Goal: Information Seeking & Learning: Learn about a topic

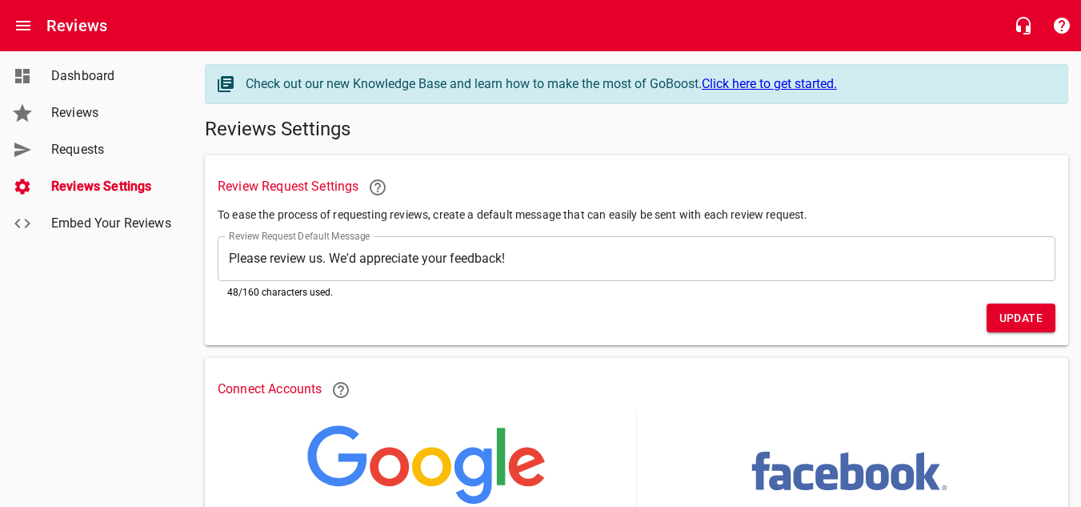
scroll to position [206, 0]
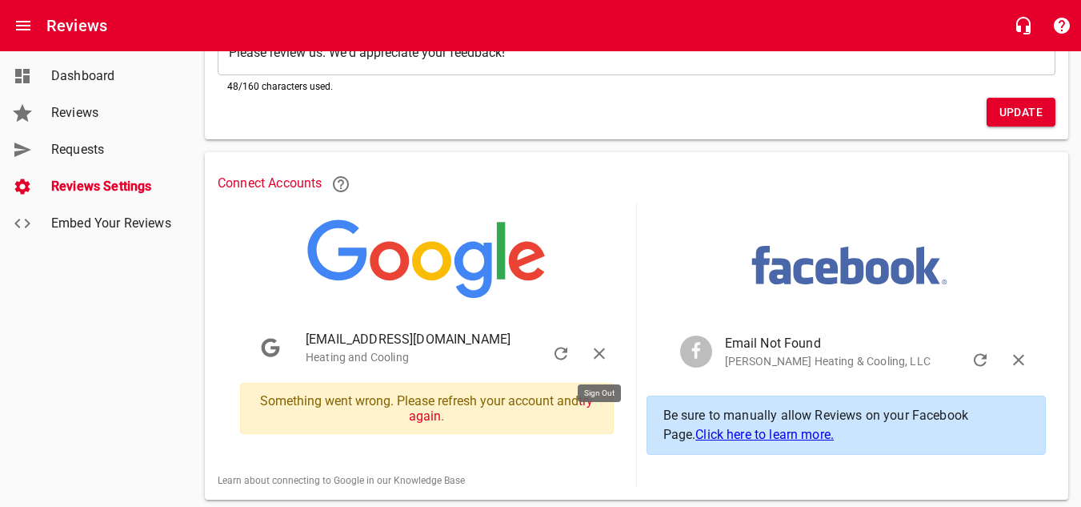
click at [601, 351] on icon "button" at bounding box center [599, 353] width 11 height 11
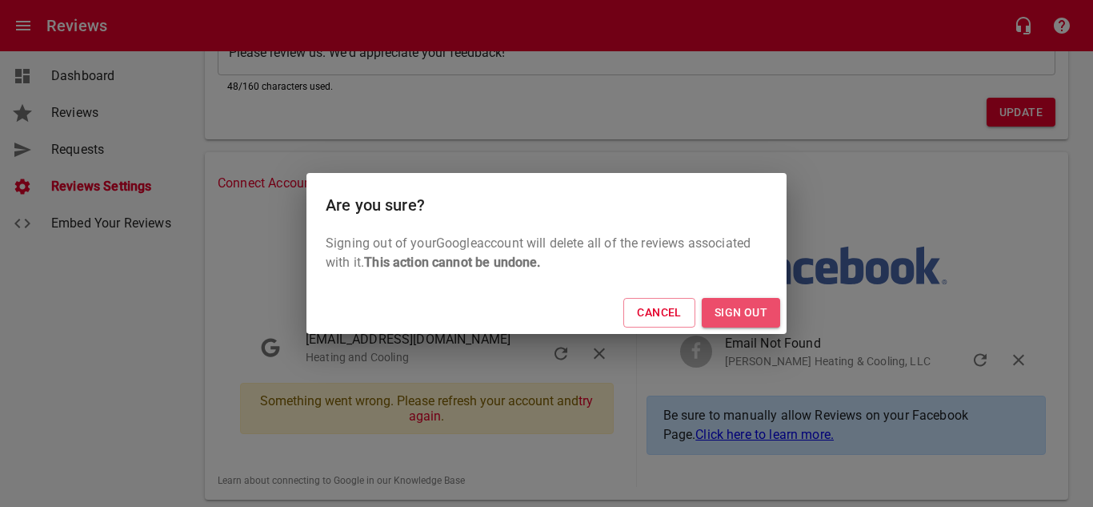
click at [736, 306] on span "Sign Out" at bounding box center [741, 312] width 53 height 20
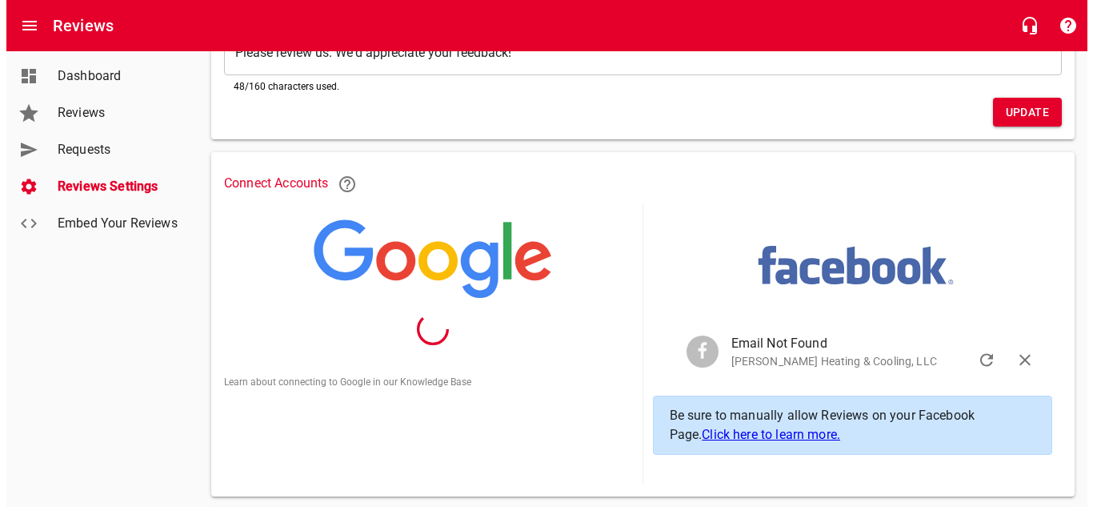
scroll to position [0, 0]
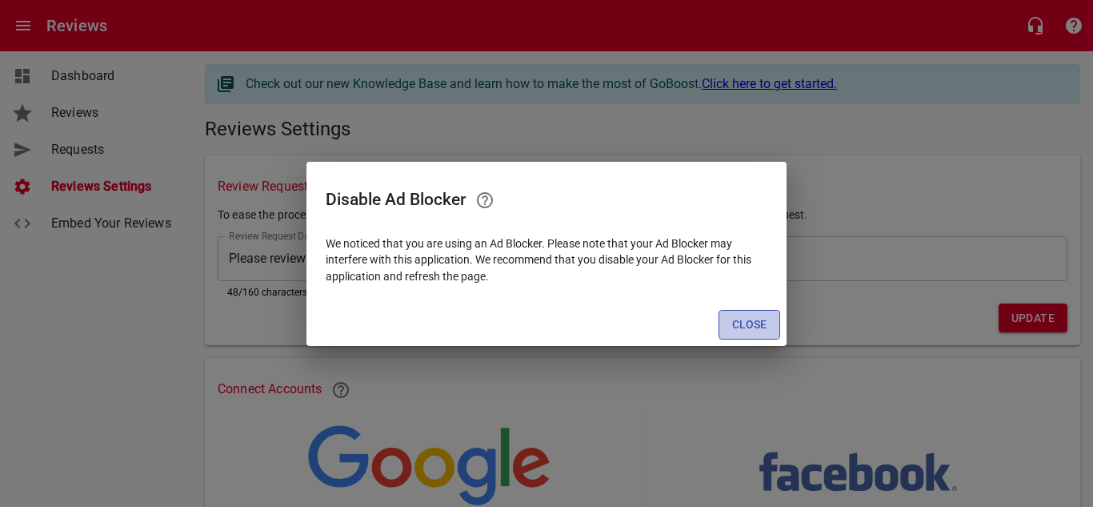
click at [751, 331] on span "Close" at bounding box center [749, 324] width 34 height 20
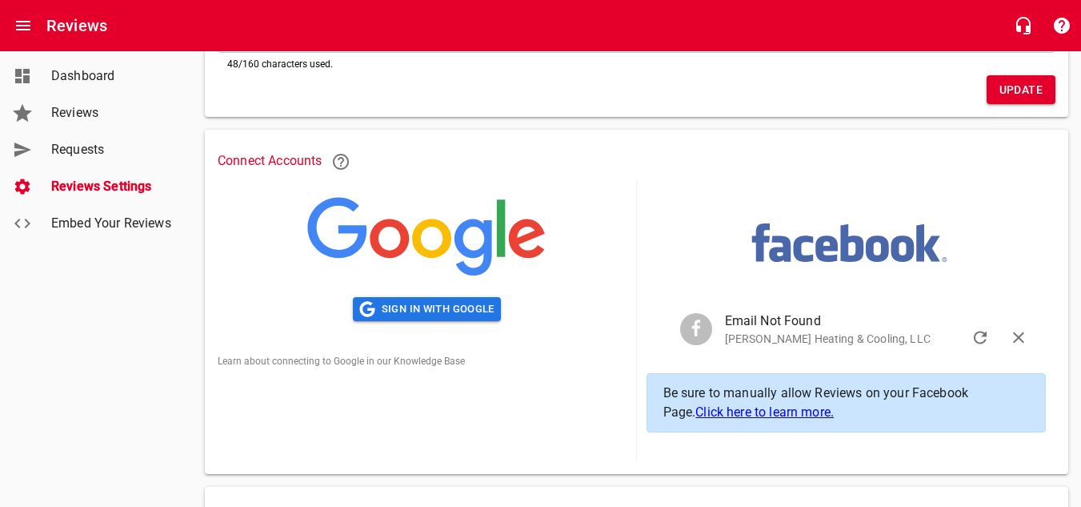
scroll to position [230, 0]
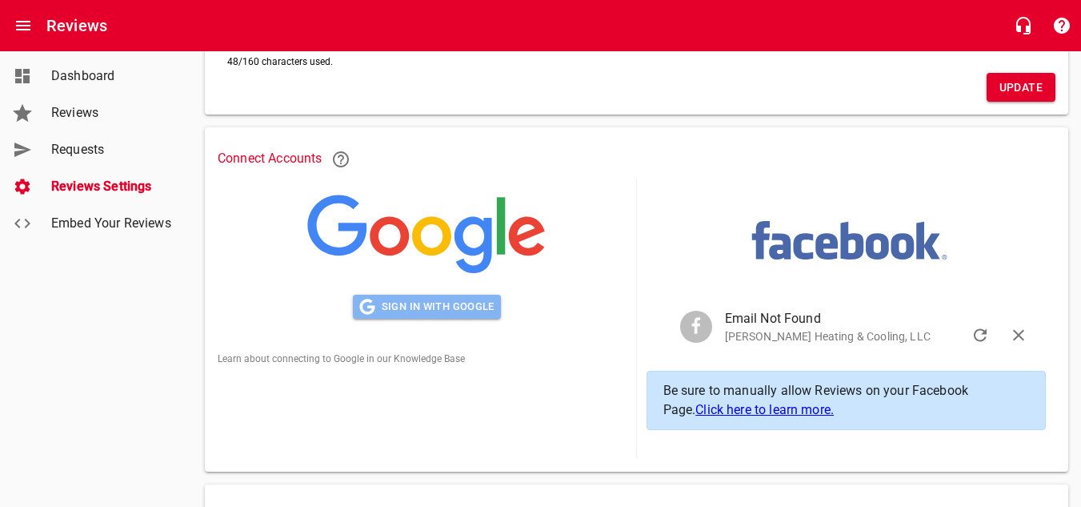
click at [467, 304] on span "Sign in with Google" at bounding box center [426, 307] width 135 height 18
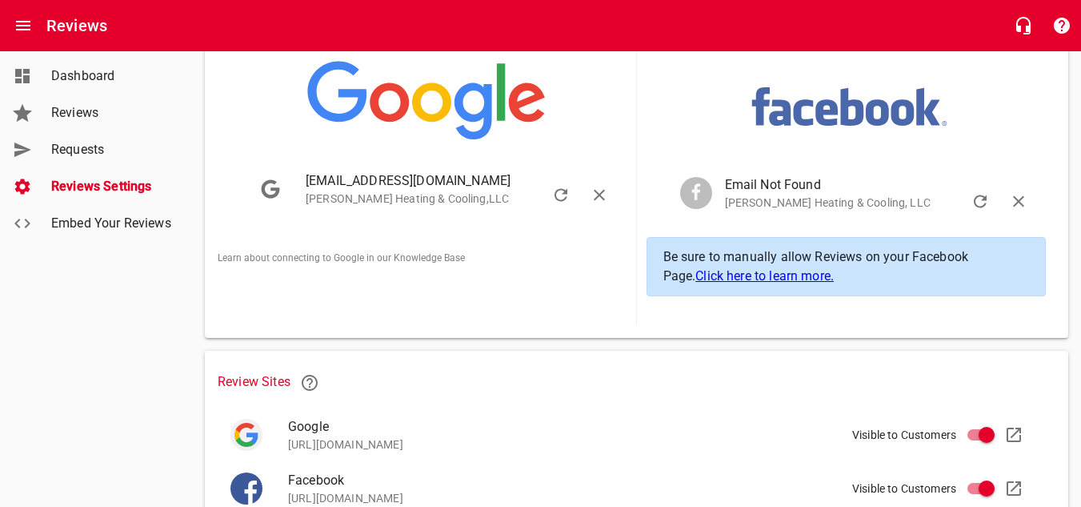
scroll to position [422, 0]
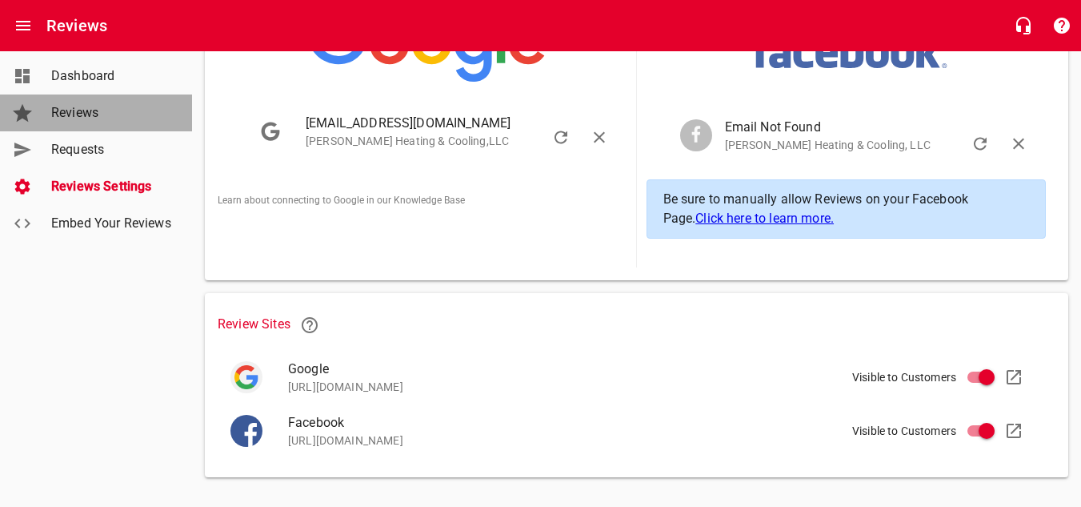
click at [73, 100] on link "Reviews" at bounding box center [96, 112] width 192 height 37
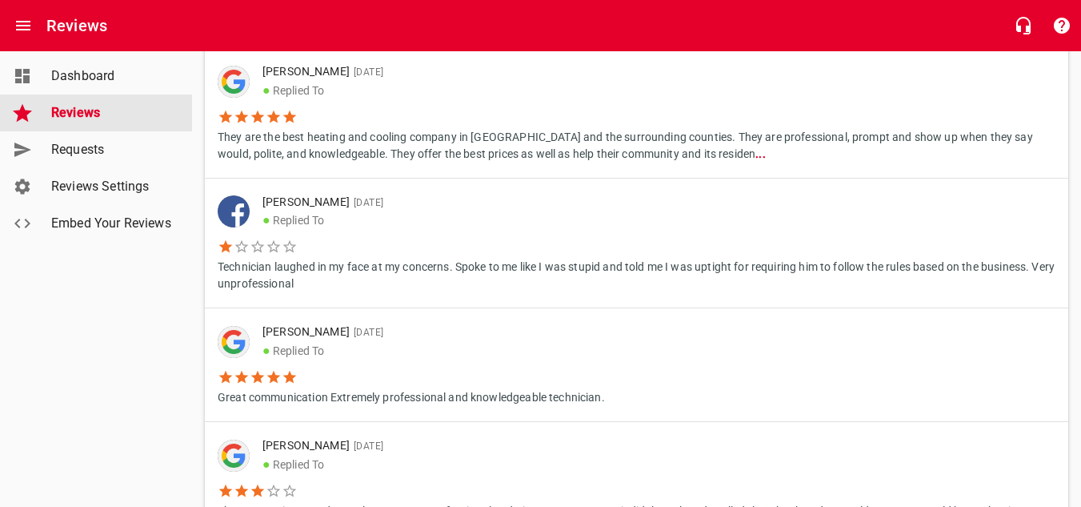
scroll to position [667, 0]
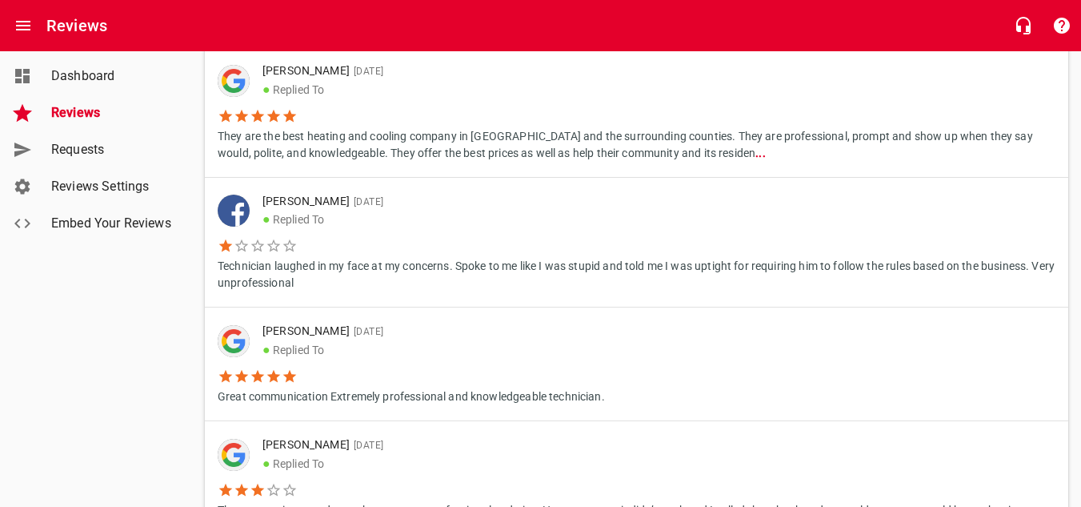
click at [318, 202] on p "Spencer Fowler 10/02/2025" at bounding box center [652, 202] width 780 height 18
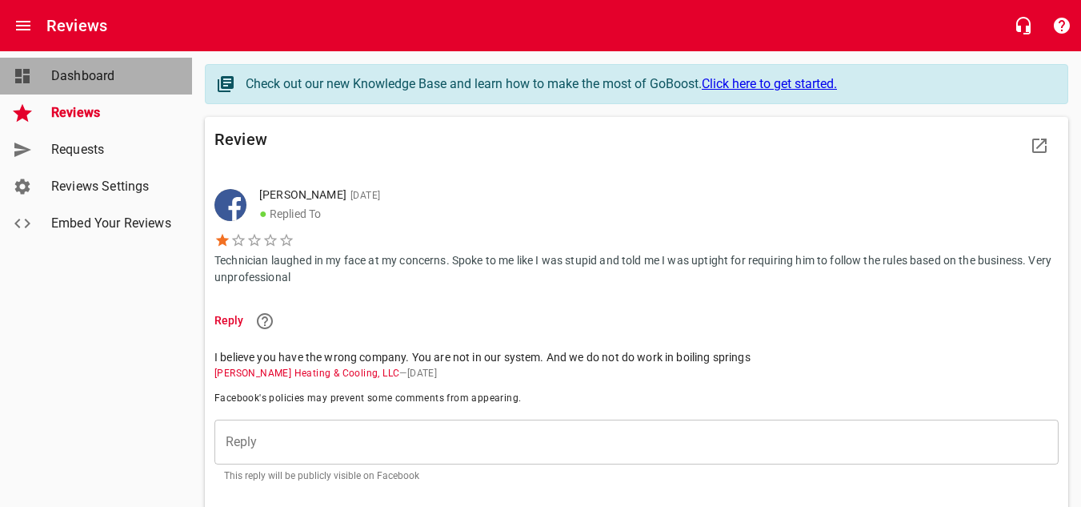
click at [145, 70] on span "Dashboard" at bounding box center [112, 75] width 122 height 19
